Goal: Check status: Check status

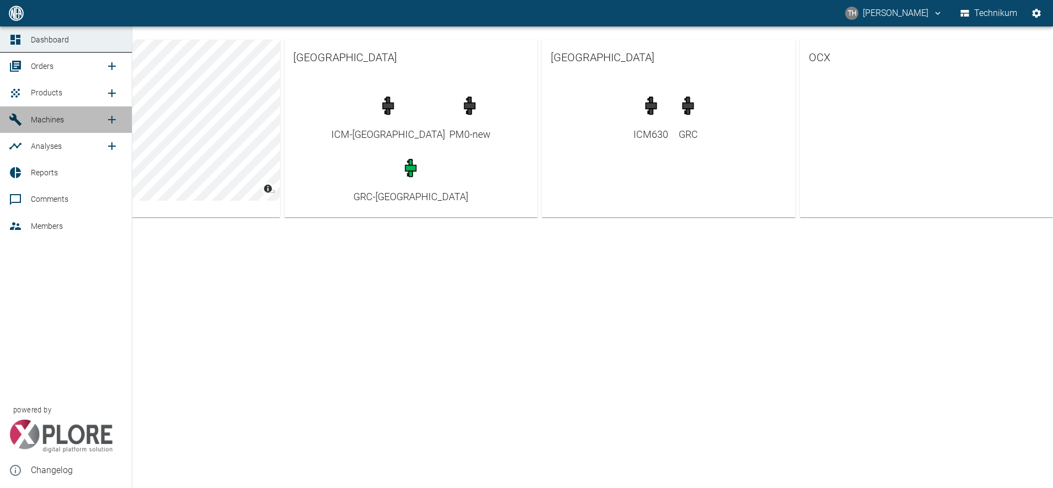
click at [37, 121] on span "Machines" at bounding box center [47, 119] width 33 height 9
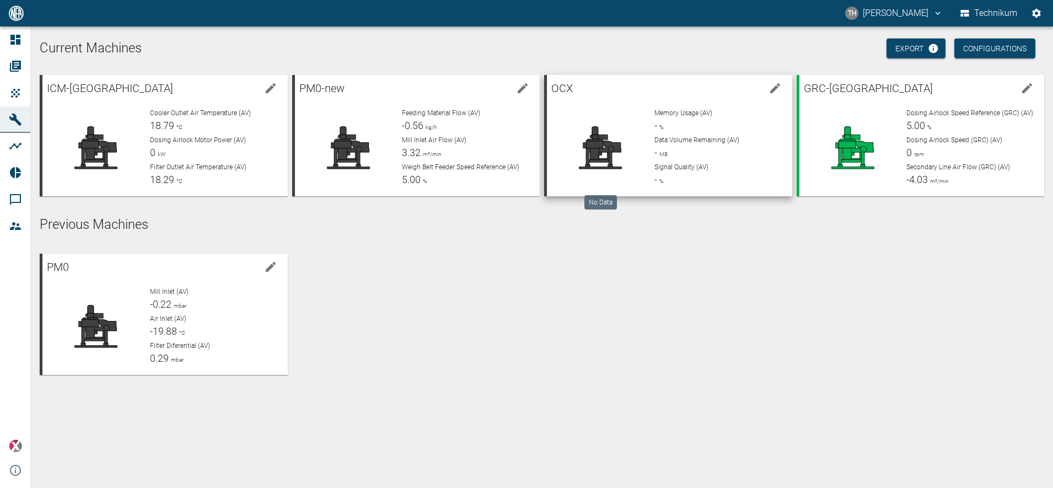
click at [589, 121] on div at bounding box center [601, 147] width 90 height 79
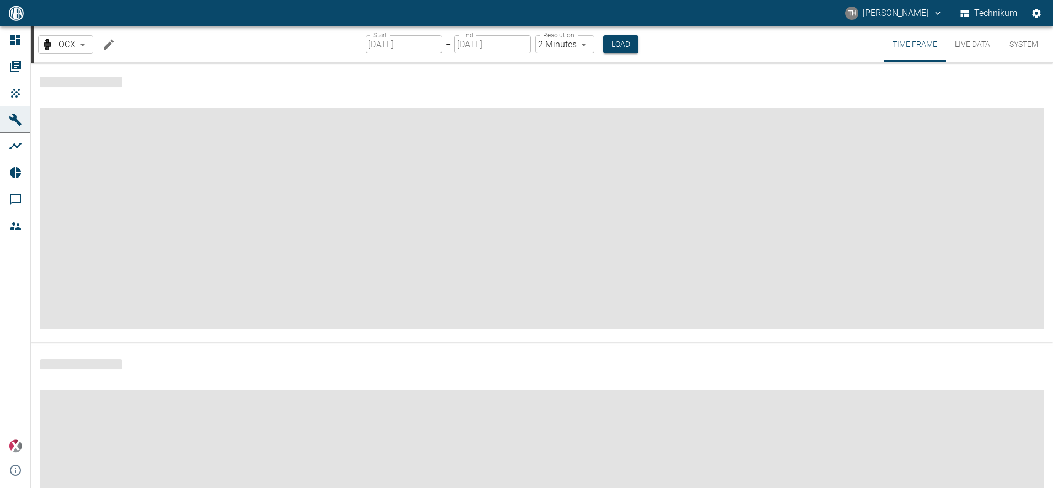
type input "2min"
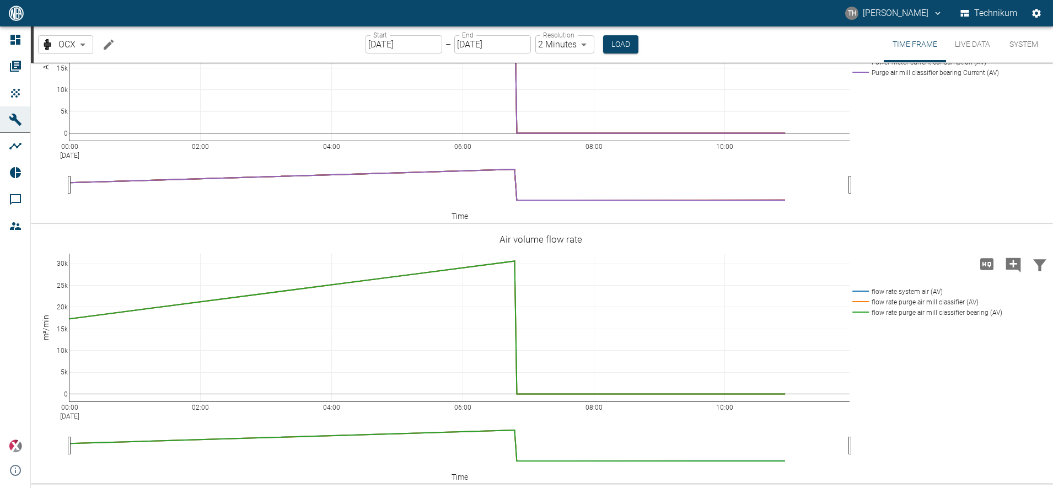
scroll to position [3773, 0]
